Goal: Contribute content: Contribute content

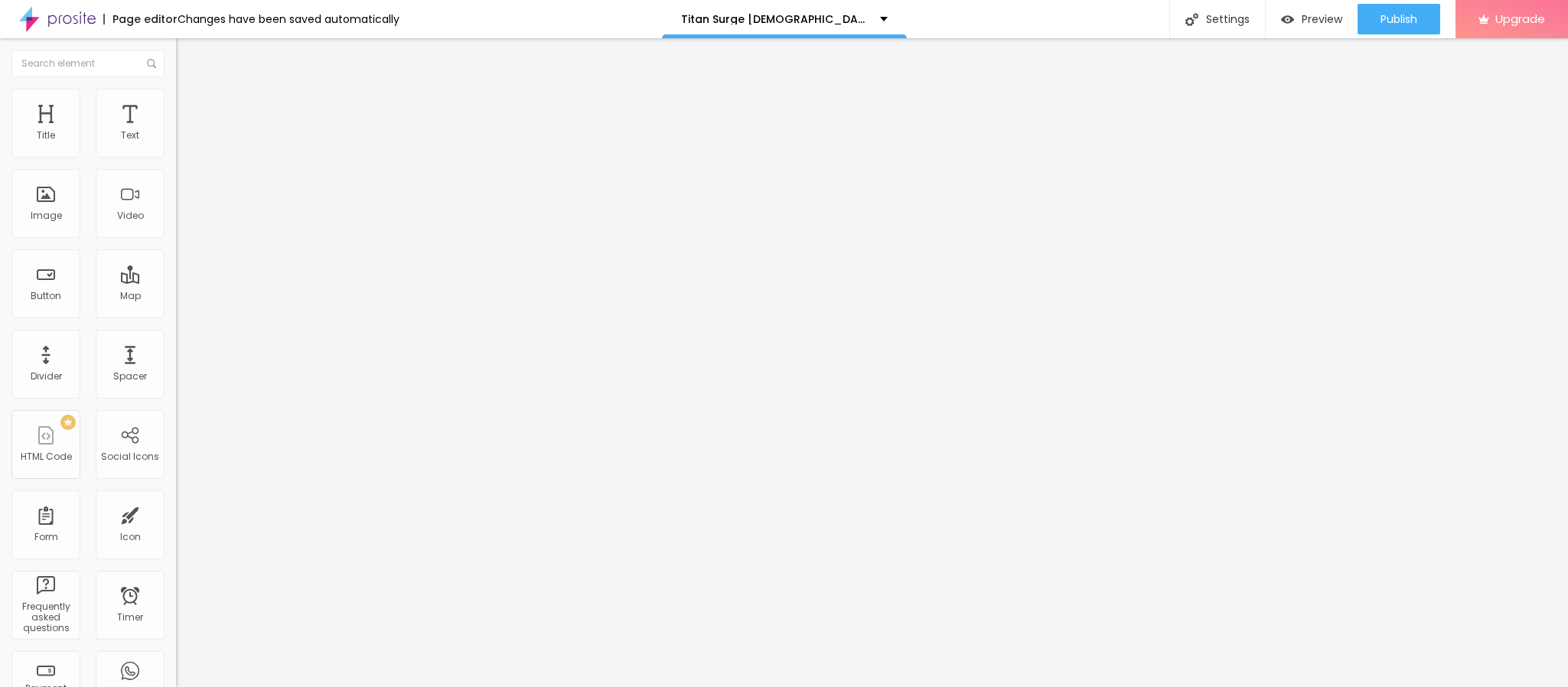
click at [176, 130] on div "Add image" at bounding box center [265, 124] width 176 height 11
click at [176, 131] on span "Add image" at bounding box center [208, 124] width 63 height 13
click at [176, 314] on input "https://" at bounding box center [268, 307] width 183 height 16
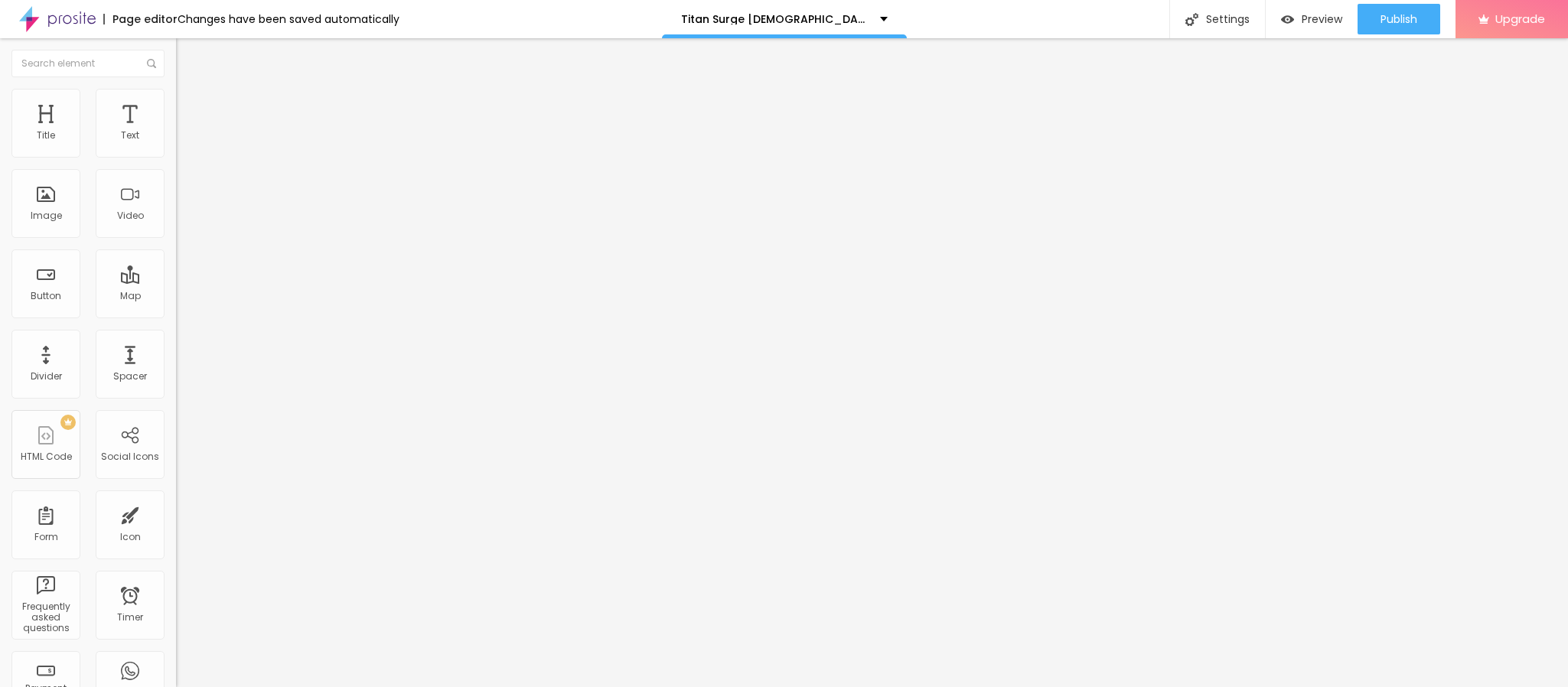
click at [176, 314] on input "https://" at bounding box center [268, 307] width 183 height 16
paste input "[DOMAIN_NAME][URL][DEMOGRAPHIC_DATA]"
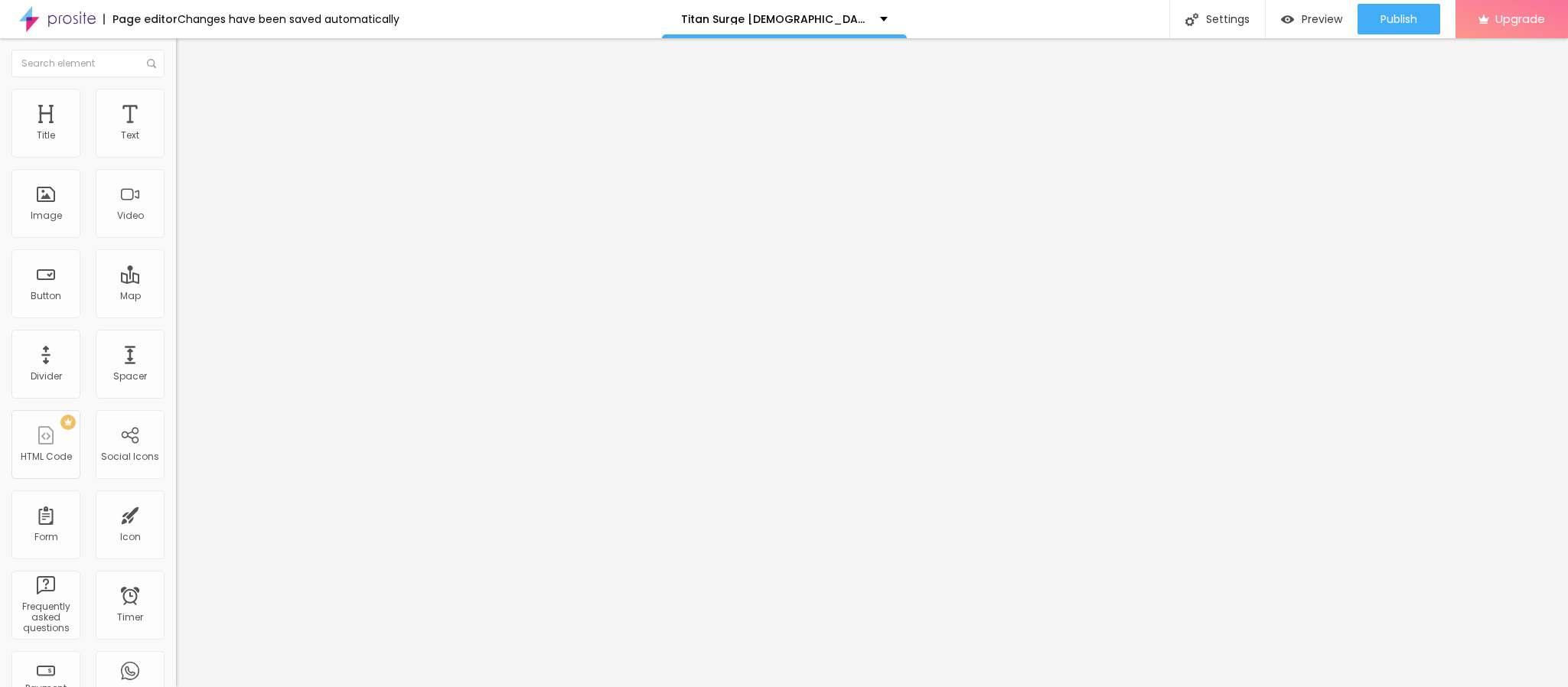
scroll to position [0, 207]
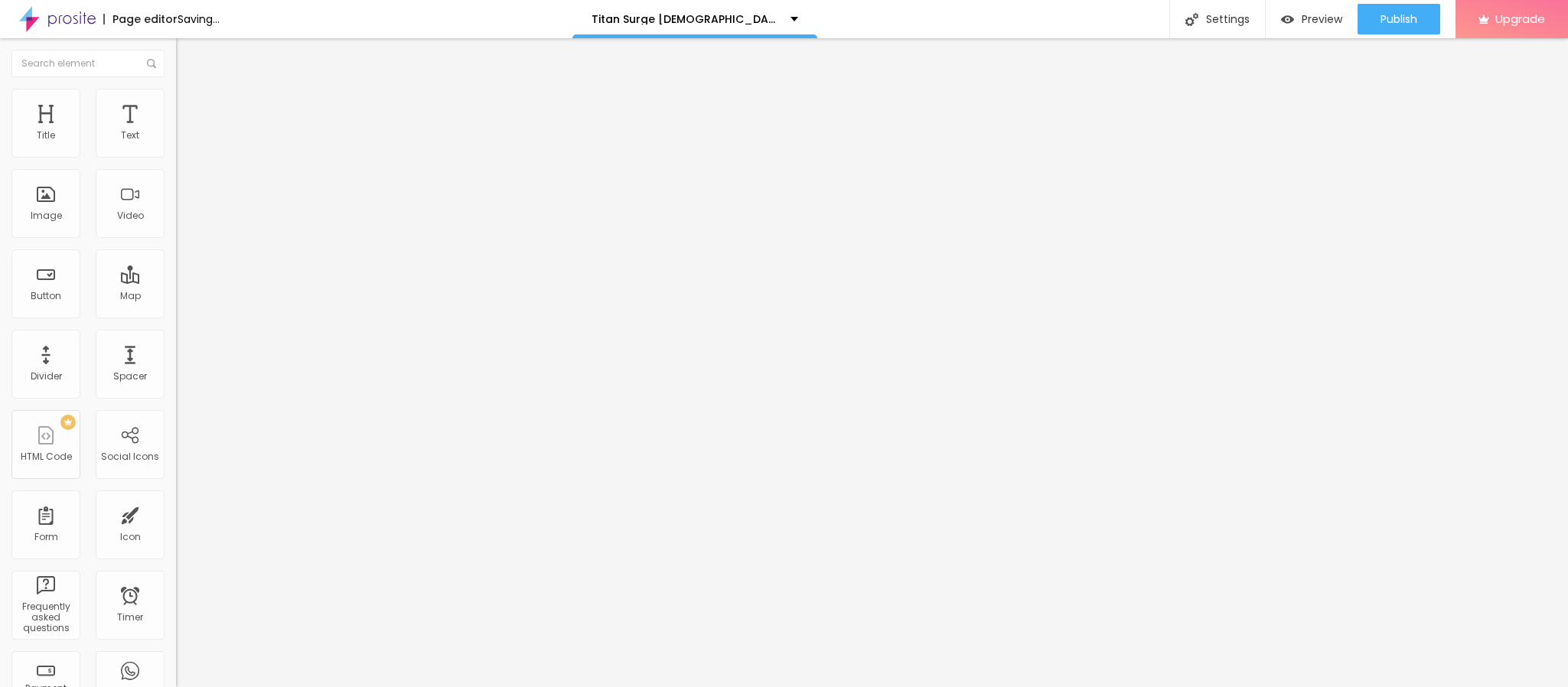
type input "[URL][DOMAIN_NAME][DEMOGRAPHIC_DATA]"
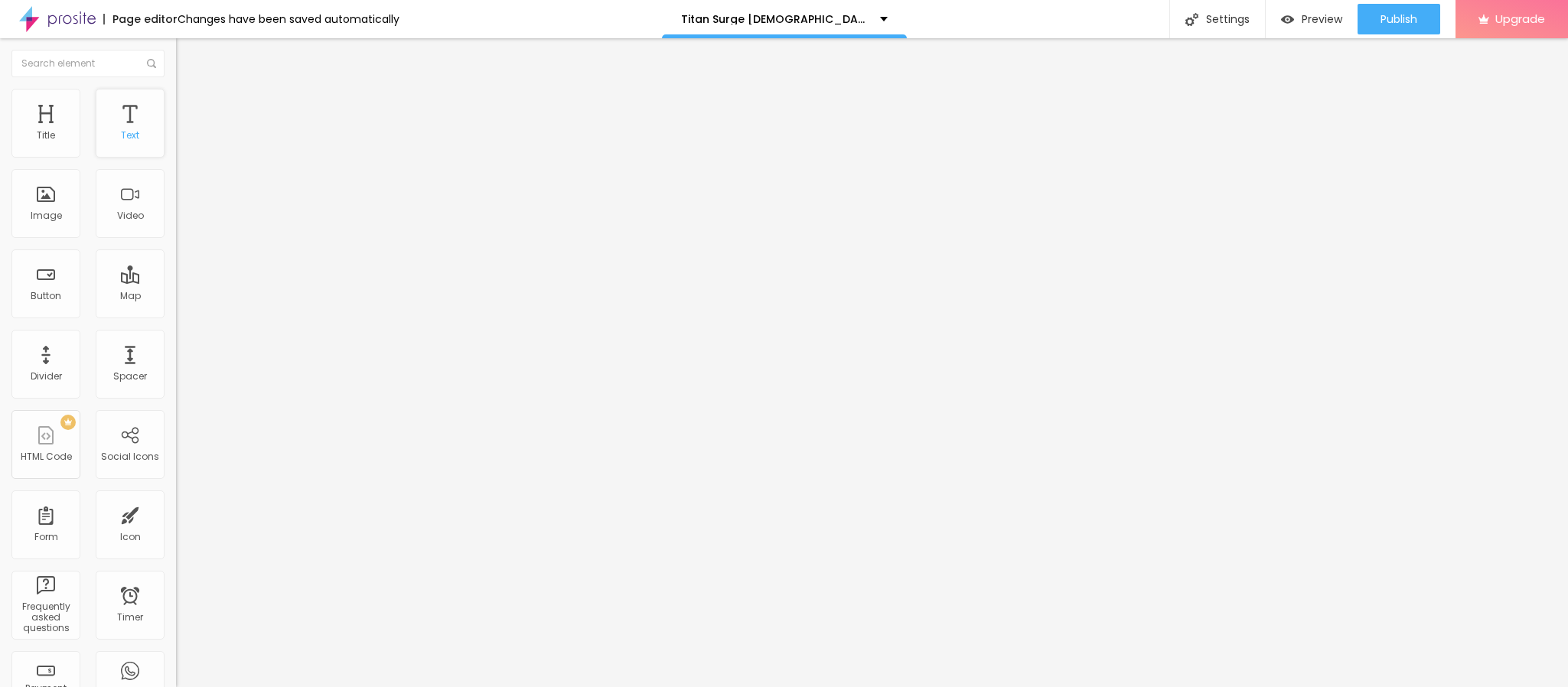
click at [96, 158] on div "Text" at bounding box center [130, 123] width 69 height 69
click at [176, 342] on div "Open in new tab" at bounding box center [265, 338] width 176 height 8
click at [176, 316] on input "https://" at bounding box center [268, 308] width 183 height 16
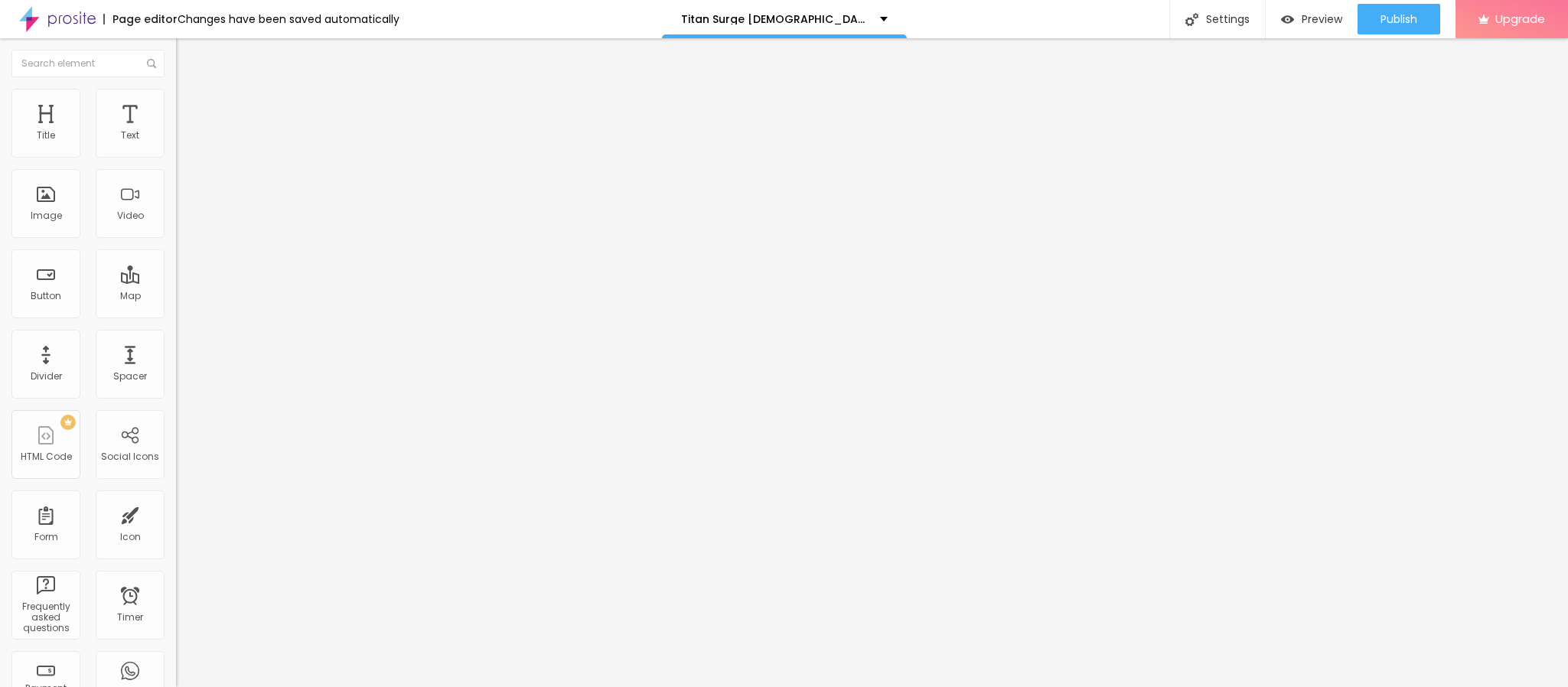
click at [176, 316] on input "https://" at bounding box center [268, 308] width 183 height 16
paste input "[DOMAIN_NAME][URL][DEMOGRAPHIC_DATA]"
type input "[URL][DOMAIN_NAME][DEMOGRAPHIC_DATA]"
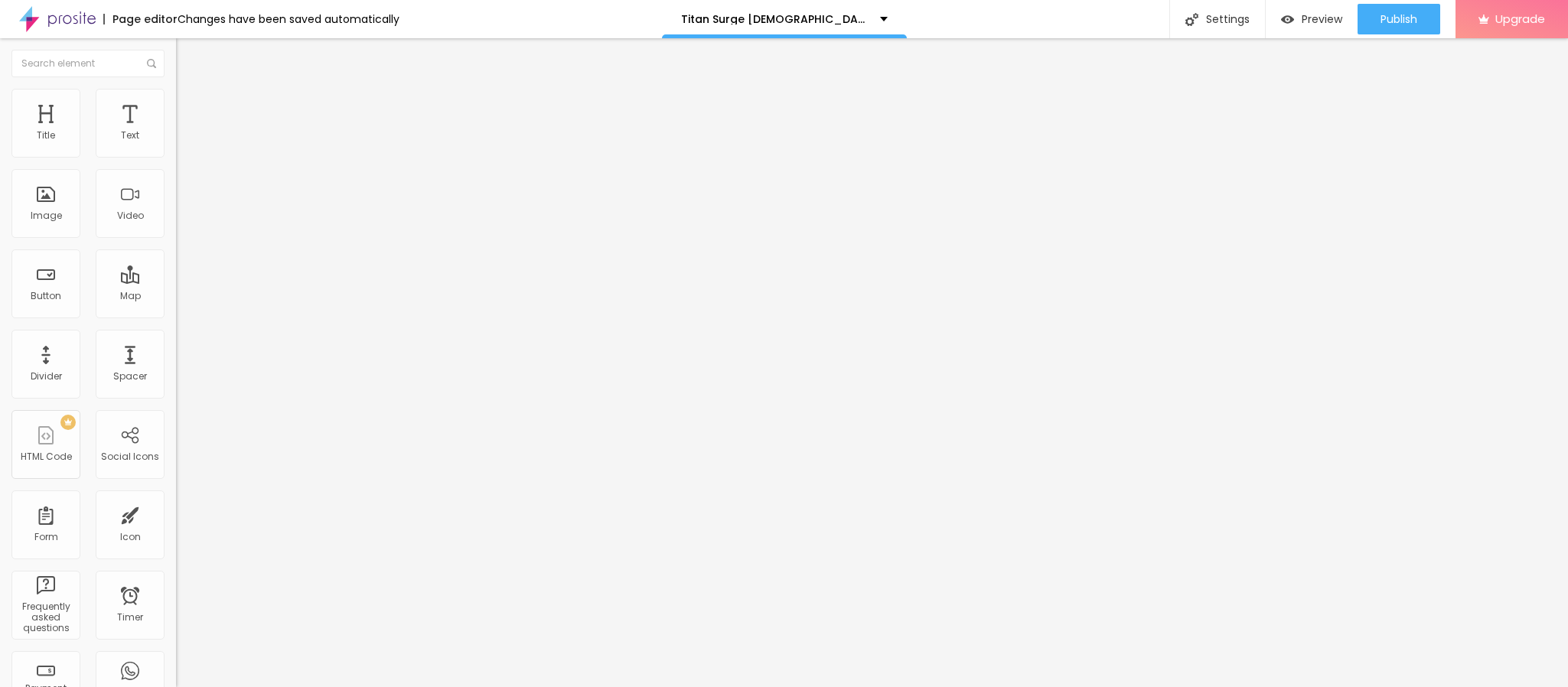
click at [176, 144] on input "Click me" at bounding box center [268, 136] width 183 height 16
paste input "👉🔥🟢𝐒𝐚𝐥𝐞 𝐈𝐬 𝐋𝐢𝐯𝐞 🟢🔥𝐒𝐡𝐨𝐩 𝐍𝐨𝐰❗🔥👇"
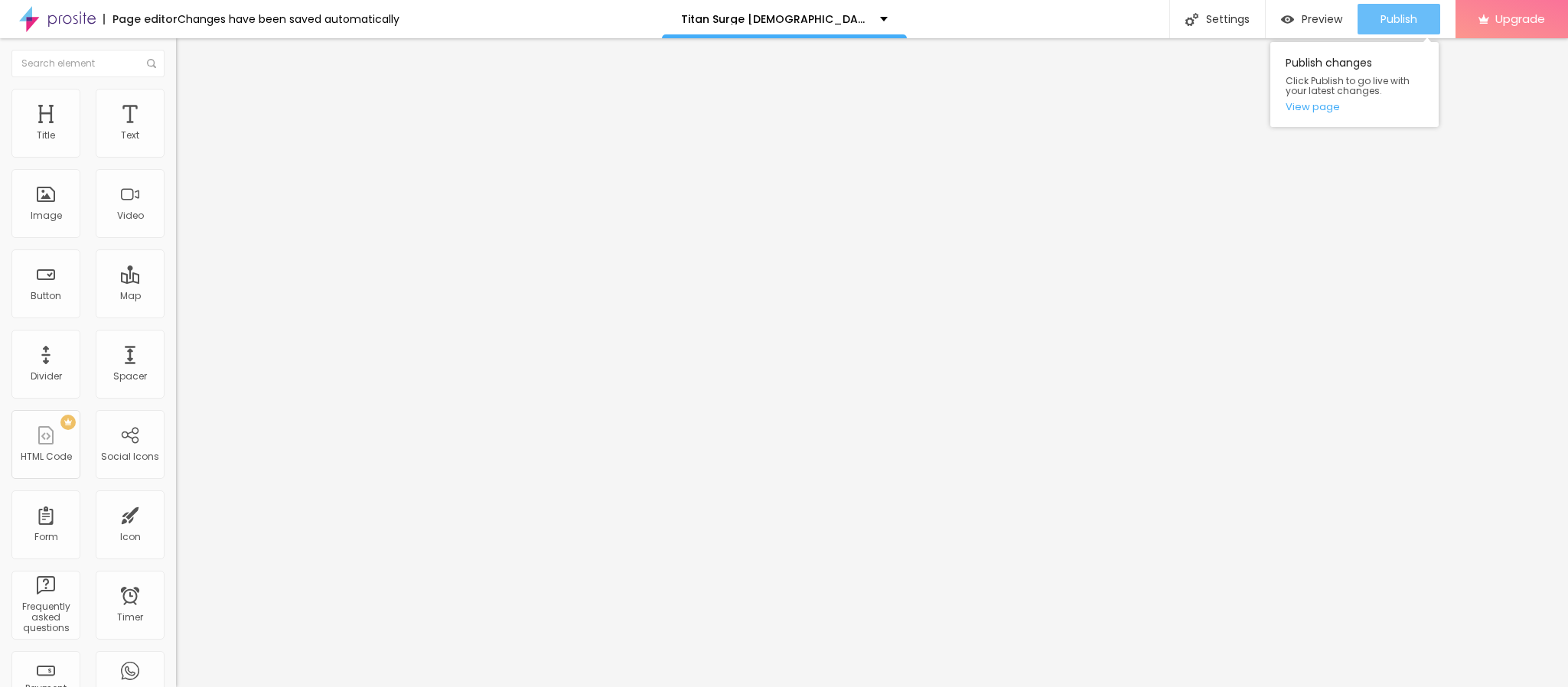
type input "👉🔥🟢𝐒𝐚𝐥𝐞 𝐈𝐬 𝐋𝐢𝐯𝐞 🟢🔥𝐒𝐡𝐨𝐩 𝐍𝐨𝐰❗🔥👇"
click at [1399, 23] on span "Publish" at bounding box center [1398, 19] width 36 height 12
click at [1385, 17] on span "Publish" at bounding box center [1398, 19] width 36 height 12
click at [1323, 102] on link "View page" at bounding box center [1354, 107] width 138 height 10
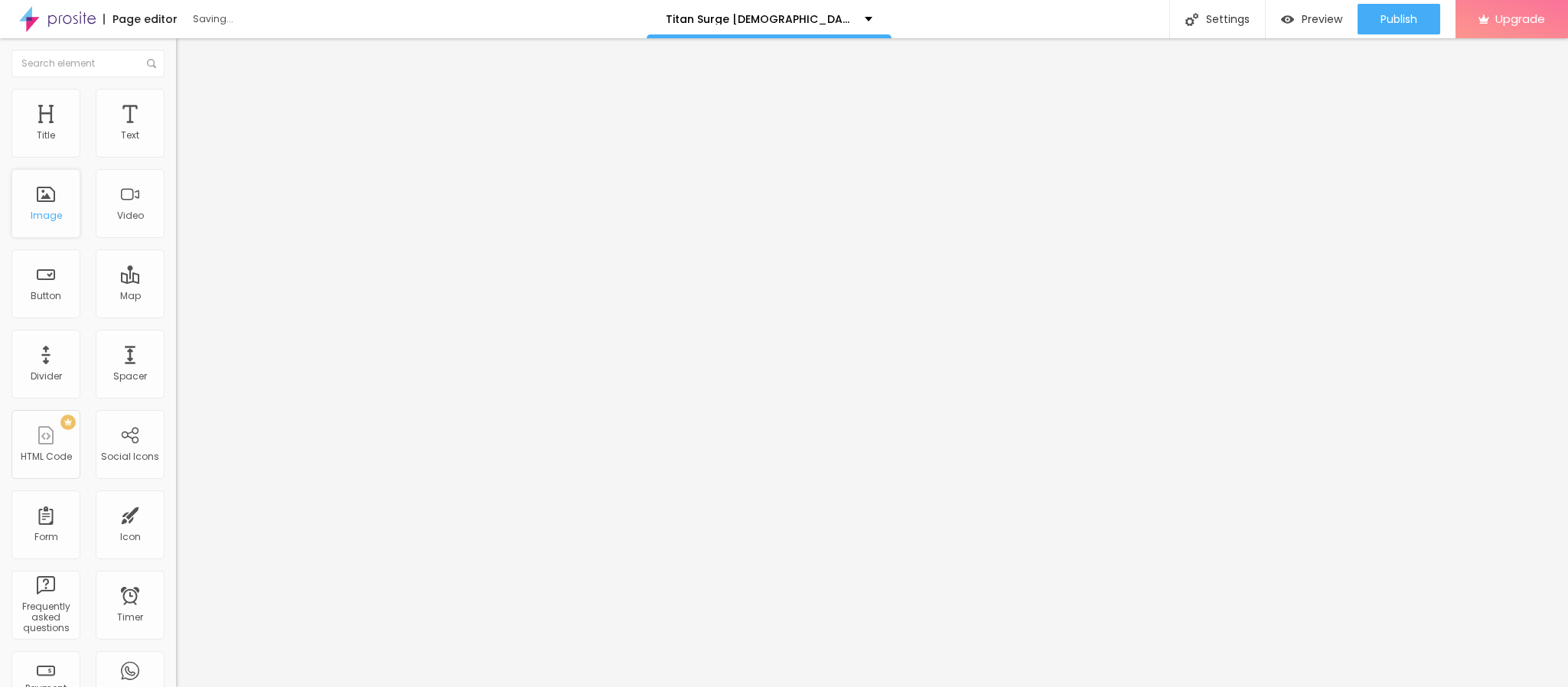
click at [56, 221] on div "Image" at bounding box center [46, 216] width 31 height 11
click at [176, 131] on span "Add image" at bounding box center [208, 124] width 63 height 13
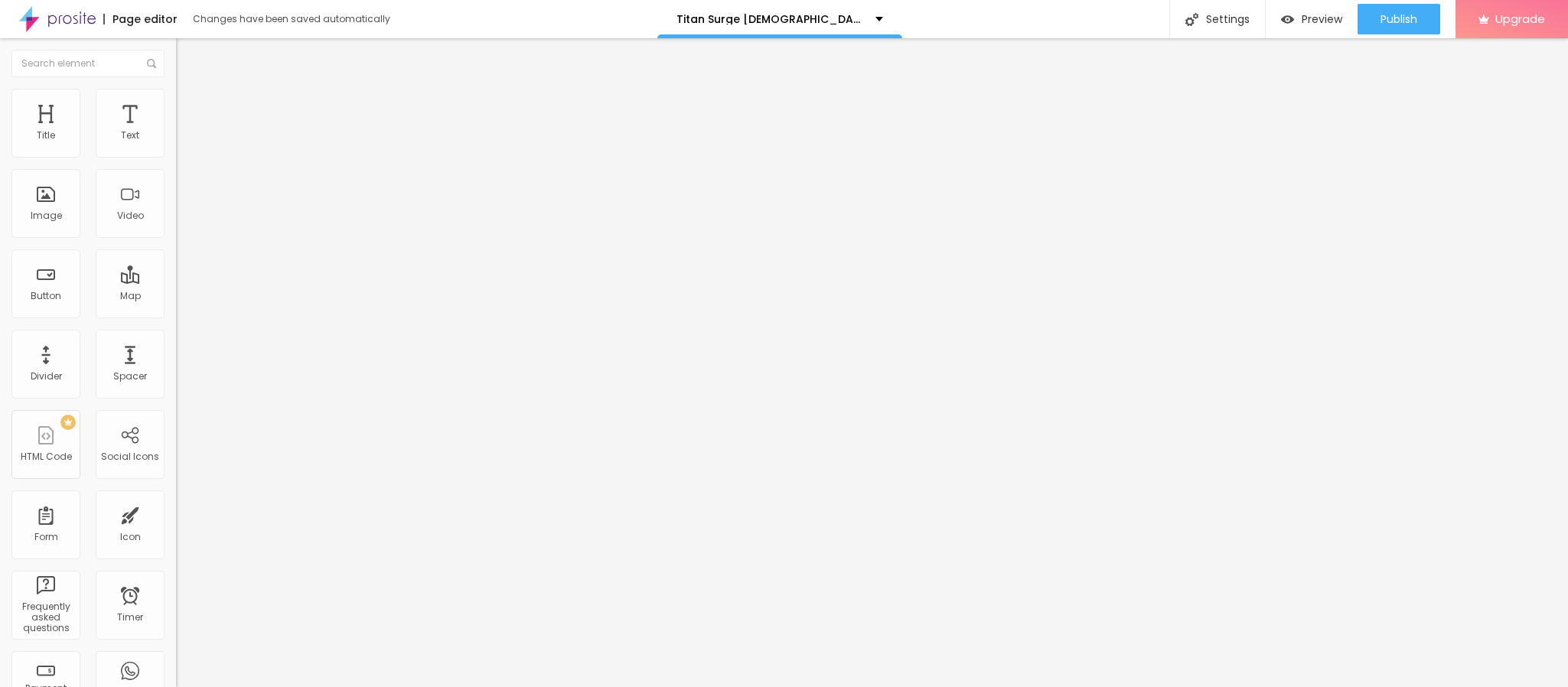
click at [176, 314] on input "https://" at bounding box center [268, 307] width 183 height 16
paste input "[DOMAIN_NAME][URL][DEMOGRAPHIC_DATA]"
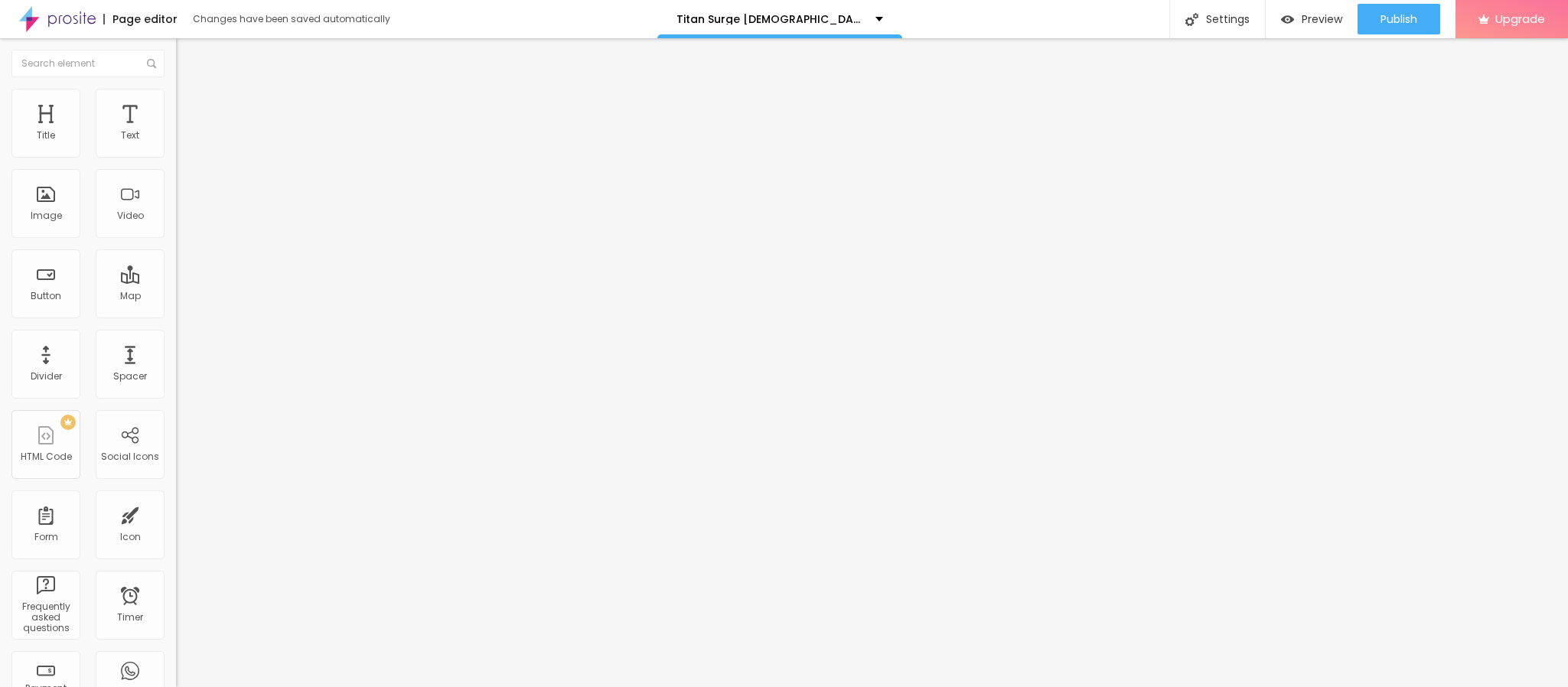
type input "[URL][DOMAIN_NAME][DEMOGRAPHIC_DATA]"
click at [176, 194] on img at bounding box center [181, 188] width 11 height 11
click at [176, 206] on img at bounding box center [181, 200] width 11 height 11
click at [176, 342] on div "Open in new tab" at bounding box center [265, 338] width 176 height 8
click at [176, 316] on input "https://" at bounding box center [268, 308] width 183 height 16
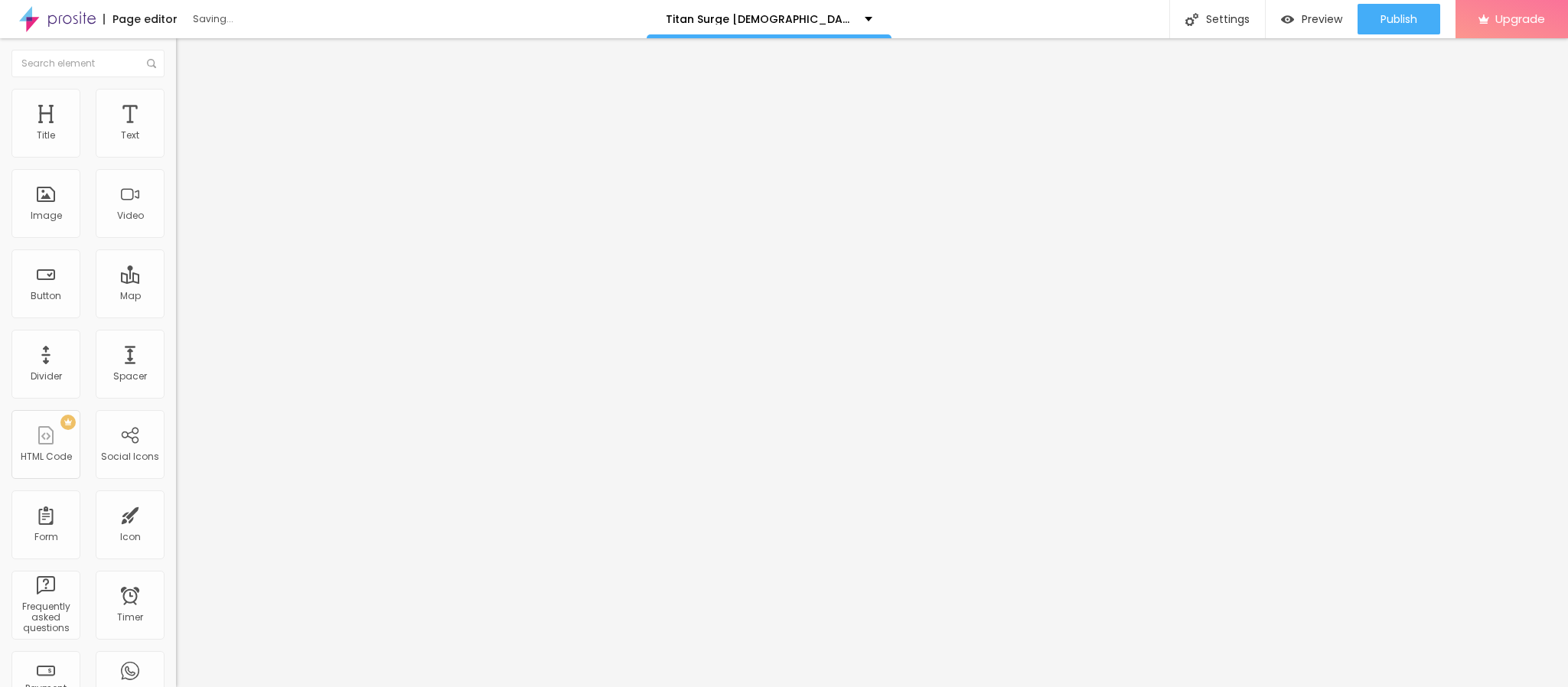
click at [176, 316] on input "https://" at bounding box center [268, 308] width 183 height 16
paste input "[DOMAIN_NAME][URL][DEMOGRAPHIC_DATA]"
type input "[URL][DOMAIN_NAME][DEMOGRAPHIC_DATA]"
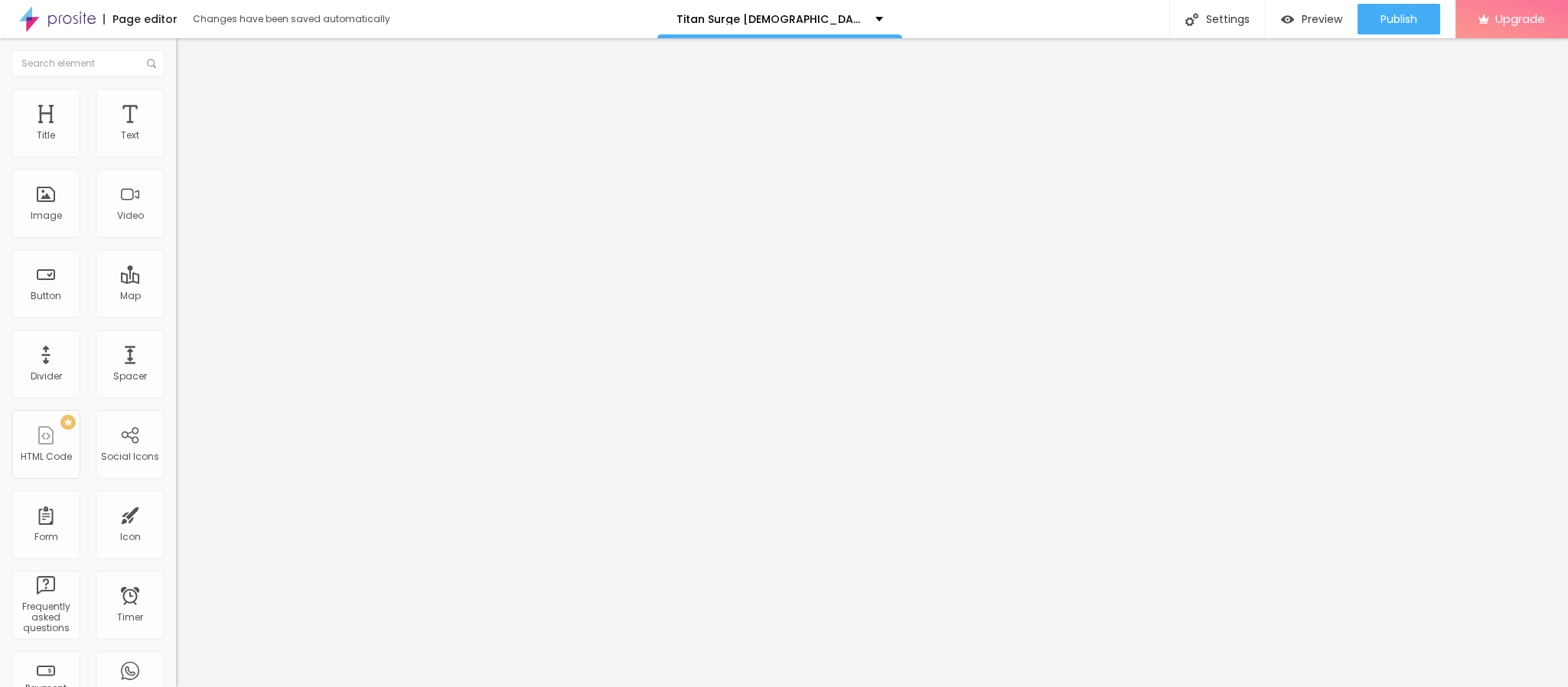
click at [176, 144] on input "Click me" at bounding box center [268, 136] width 183 height 16
paste input "👉🔥🟢𝐒𝐚𝐥𝐞 𝐈𝐬 𝐋𝐢𝐯𝐞 🟢🔥𝐒𝐡𝐨𝐩 𝐍𝐨𝐰❗🔥👇"
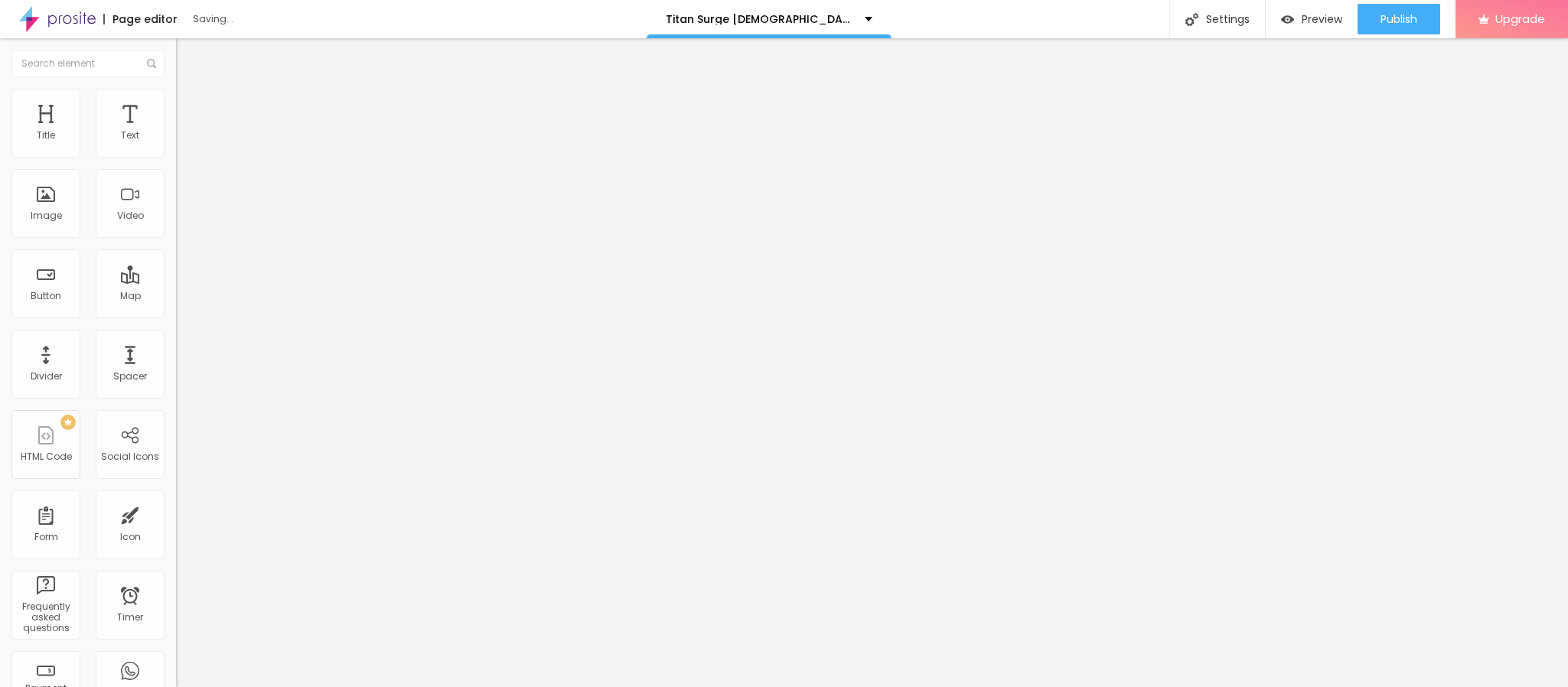
scroll to position [0, 58]
type input "👉🔥🟢𝐒𝐚𝐥𝐞 𝐈𝐬 𝐋𝐢𝐯𝐞 🟢🔥𝐒𝐡𝐨𝐩 𝐍𝐨𝐰❗🔥👇"
click at [1415, 8] on div "Publish" at bounding box center [1398, 19] width 36 height 30
click at [1323, 108] on link "View page" at bounding box center [1354, 107] width 138 height 10
